Goal: Find contact information: Find contact information

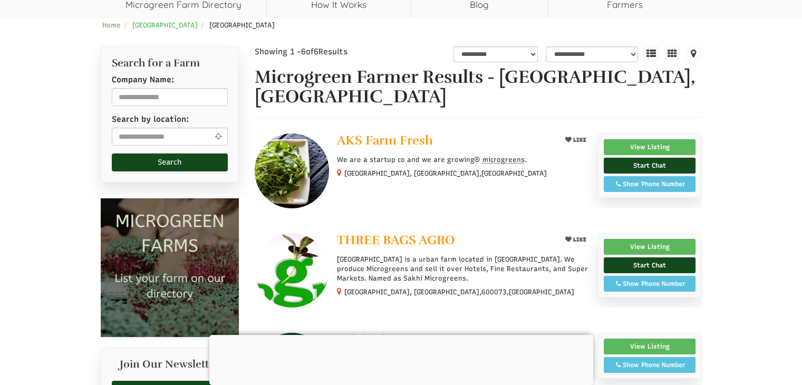
scroll to position [97, 0]
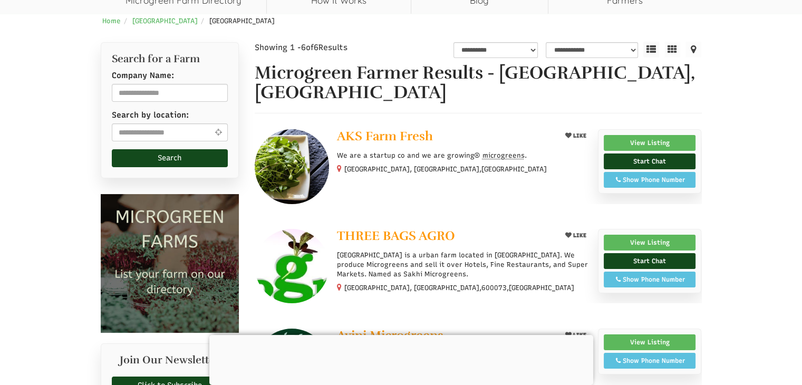
select select "Language Translate Widget"
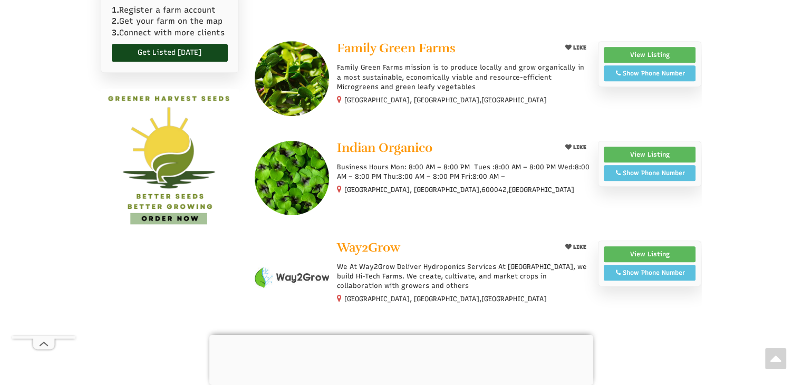
scroll to position [539, 0]
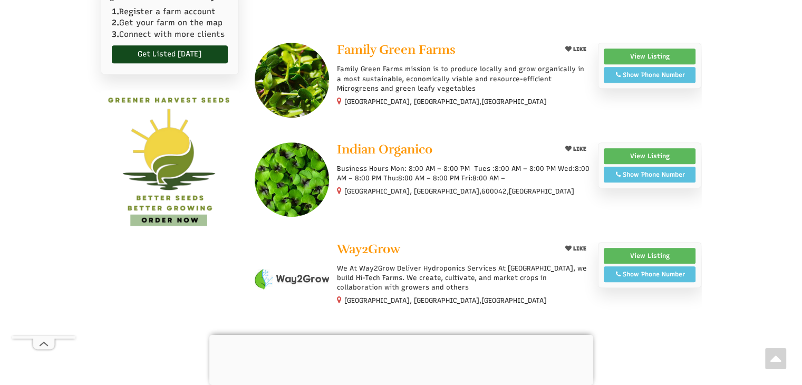
drag, startPoint x: 805, startPoint y: 53, endPoint x: 760, endPoint y: 205, distance: 158.5
click at [411, 141] on span "Indian Organico" at bounding box center [384, 149] width 95 height 16
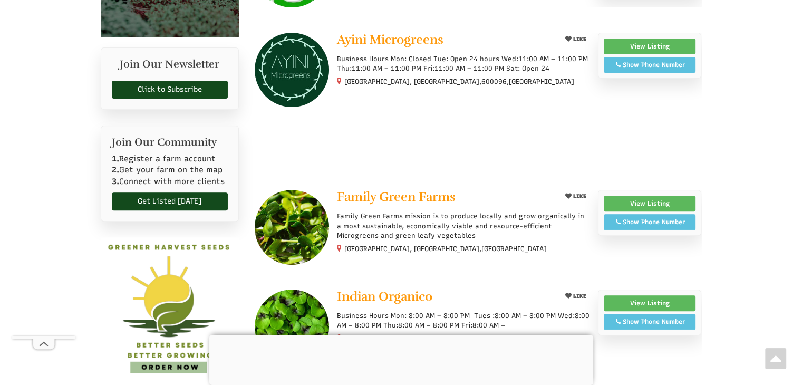
scroll to position [539, 0]
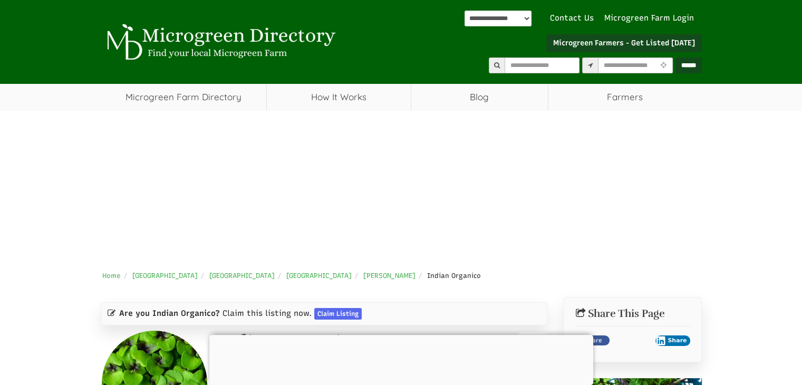
drag, startPoint x: 806, startPoint y: 75, endPoint x: 736, endPoint y: 54, distance: 72.7
click at [736, 54] on html "**********" at bounding box center [401, 192] width 802 height 385
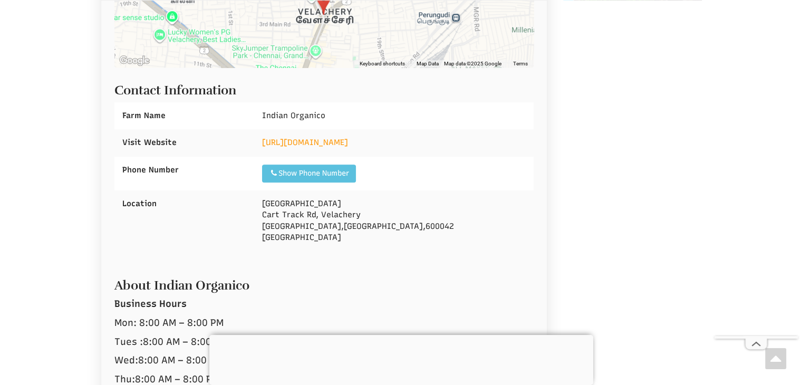
scroll to position [518, 0]
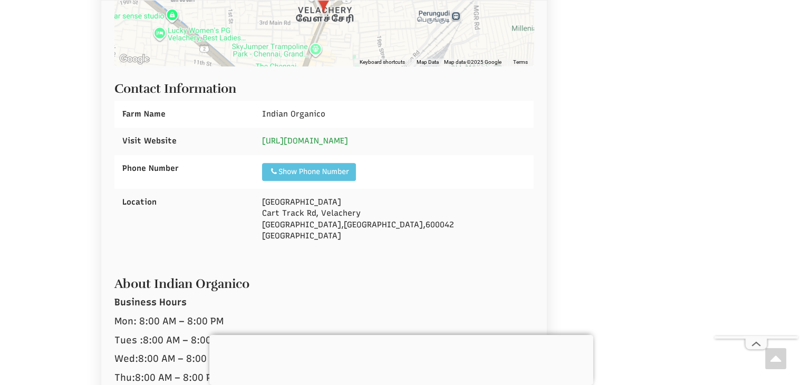
click at [348, 142] on link "https://indian-organiko.business.site/" at bounding box center [305, 140] width 86 height 9
click at [314, 172] on div "Show Phone Number" at bounding box center [309, 172] width 80 height 11
